Goal: Information Seeking & Learning: Learn about a topic

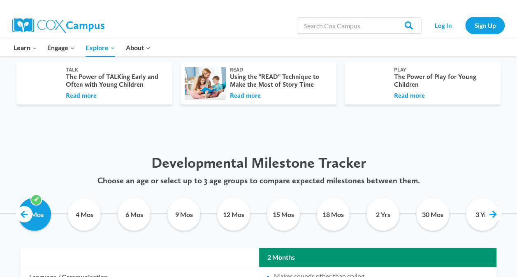
scroll to position [314, 0]
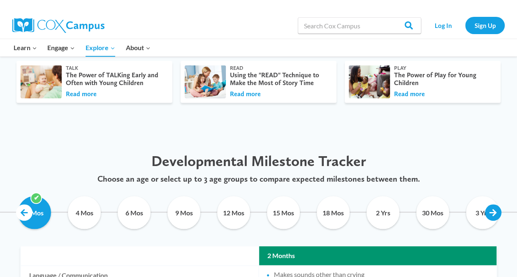
click at [490, 212] on link at bounding box center [493, 212] width 16 height 16
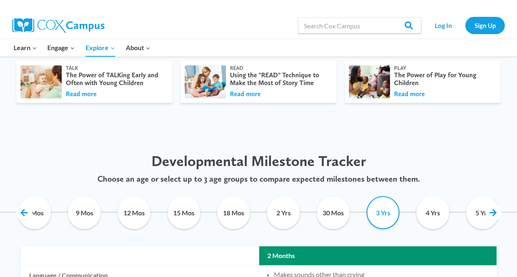
click at [376, 215] on input "3 Yrs" at bounding box center [382, 212] width 37 height 33
checkbox input "true"
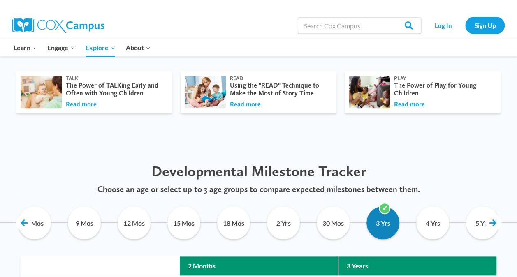
scroll to position [311, 0]
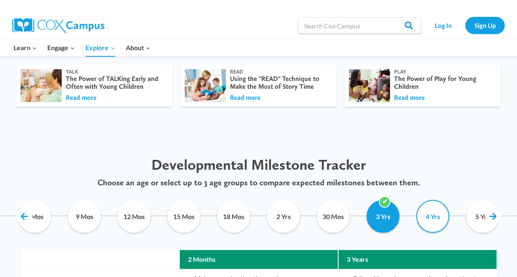
click at [434, 220] on input "4 Yrs" at bounding box center [432, 216] width 37 height 33
checkbox input "true"
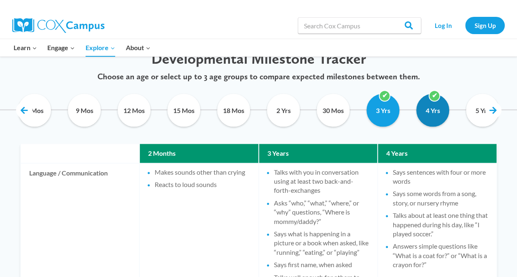
scroll to position [417, 0]
click at [476, 115] on input "5 Yrs" at bounding box center [482, 110] width 37 height 33
click at [495, 113] on link at bounding box center [493, 110] width 16 height 16
click at [471, 106] on input "5 Yrs" at bounding box center [482, 110] width 37 height 33
click at [473, 113] on input "5 Yrs" at bounding box center [482, 110] width 37 height 33
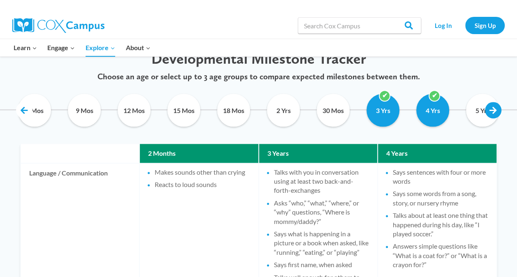
click at [490, 112] on link at bounding box center [493, 110] width 16 height 16
click at [474, 110] on input "5 Yrs" at bounding box center [482, 110] width 37 height 33
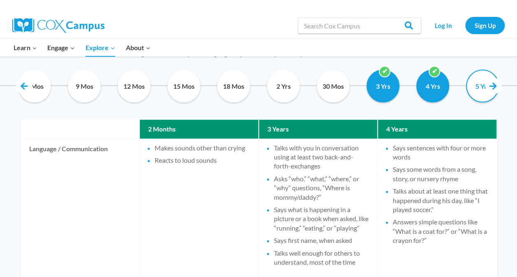
scroll to position [441, 0]
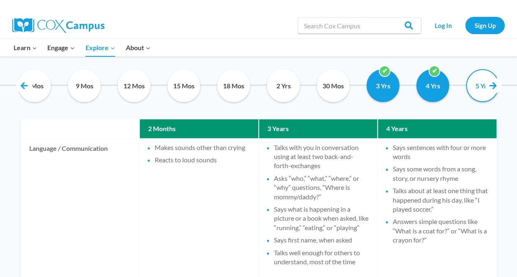
click at [473, 86] on input "5 Yrs" at bounding box center [482, 85] width 37 height 33
click at [471, 88] on input "5 Yrs" at bounding box center [482, 85] width 37 height 33
click at [472, 83] on input "5 Yrs" at bounding box center [482, 85] width 37 height 33
checkbox input "false"
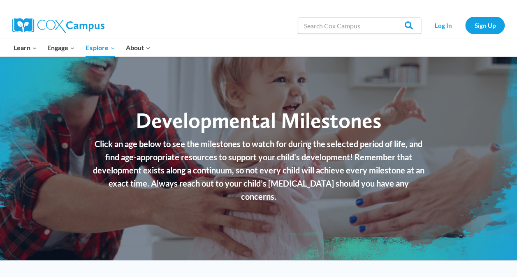
scroll to position [0, 0]
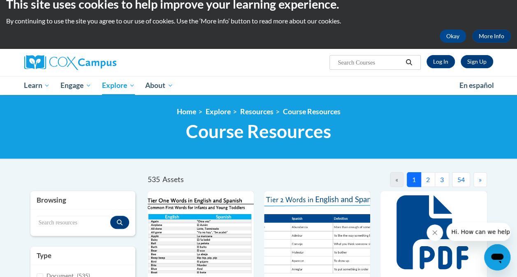
scroll to position [12, 0]
